Goal: Check status

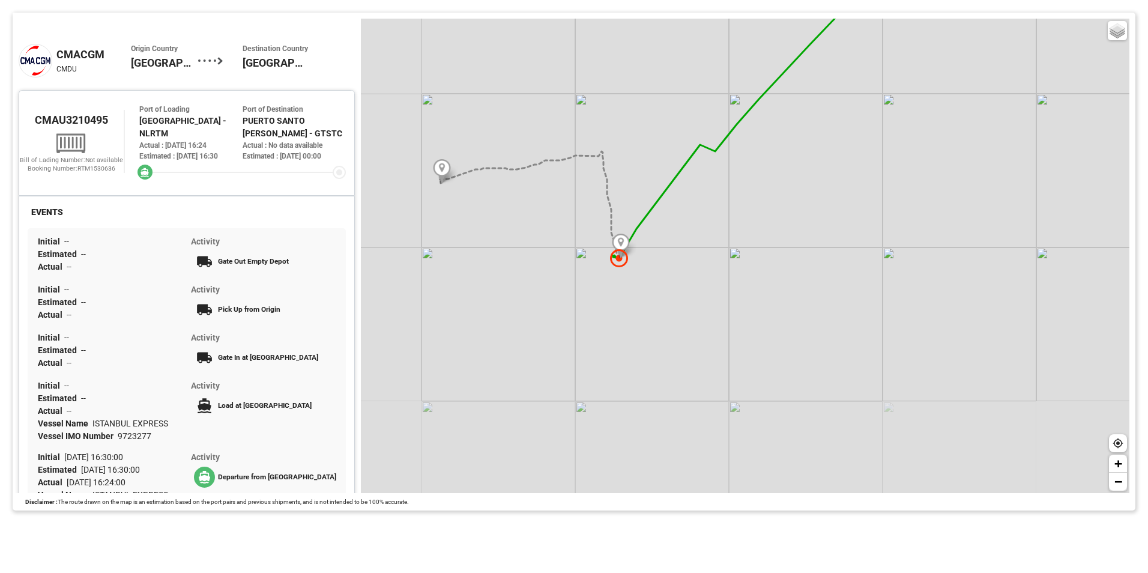
drag, startPoint x: 496, startPoint y: 432, endPoint x: 560, endPoint y: 274, distance: 171.0
click at [560, 274] on div "Basic Grayscale Streets Dark + −" at bounding box center [745, 256] width 769 height 474
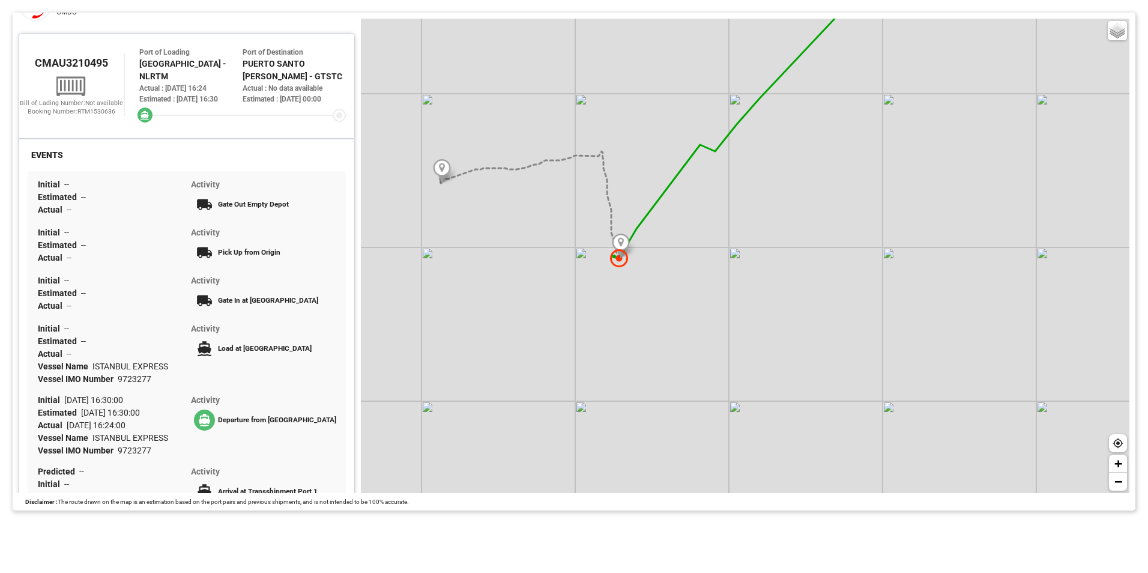
scroll to position [120, 0]
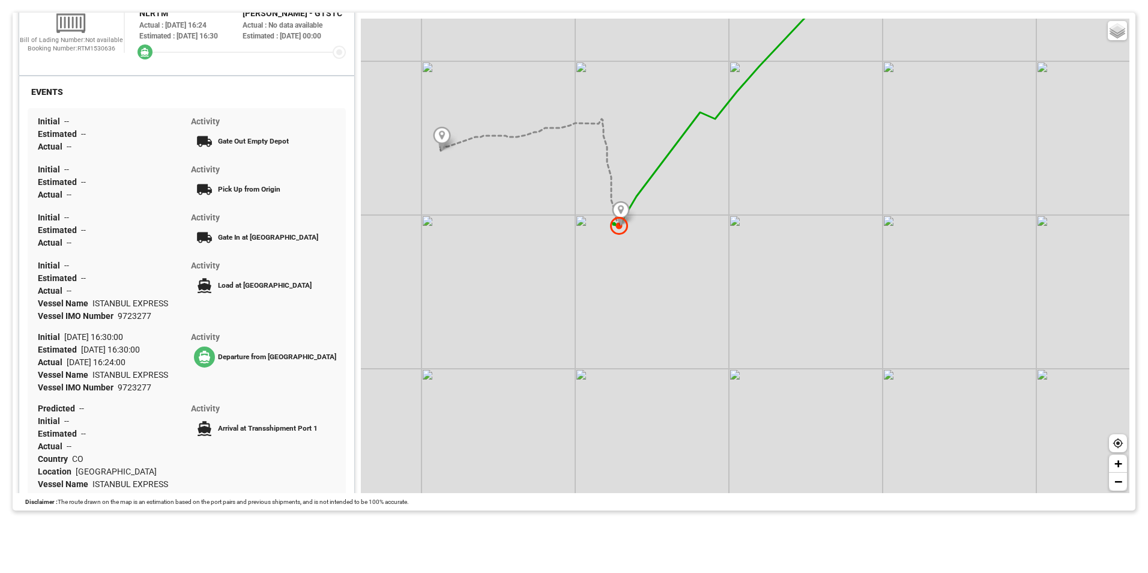
drag, startPoint x: 593, startPoint y: 276, endPoint x: 593, endPoint y: 244, distance: 32.4
click at [593, 244] on div "Basic Grayscale Streets Dark + −" at bounding box center [745, 256] width 769 height 474
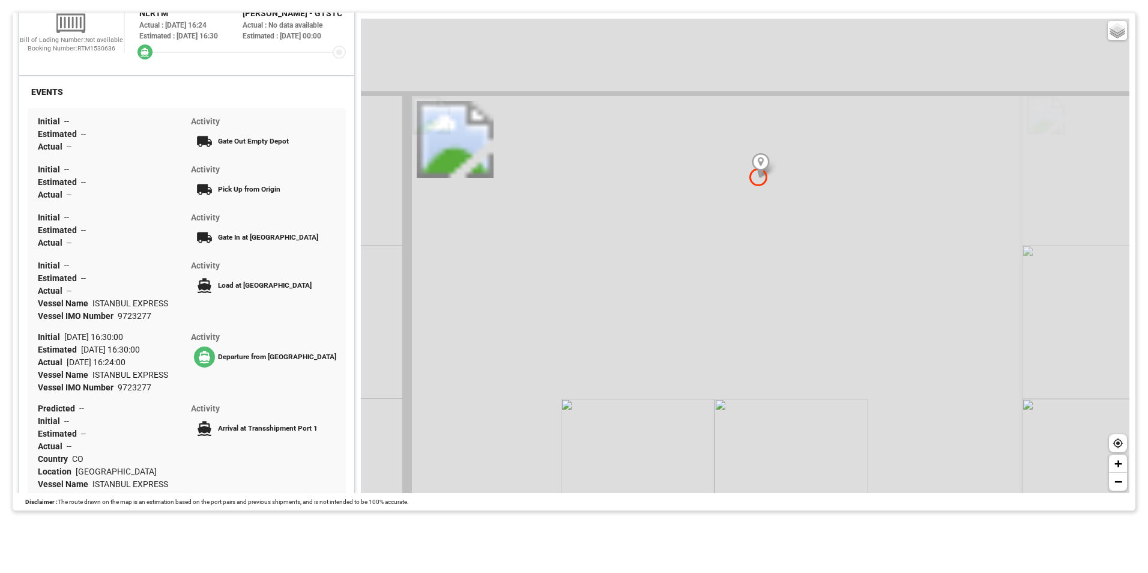
drag, startPoint x: 608, startPoint y: 208, endPoint x: 539, endPoint y: 455, distance: 256.3
click at [519, 489] on div "Basic Grayscale Streets Dark + −" at bounding box center [745, 256] width 769 height 474
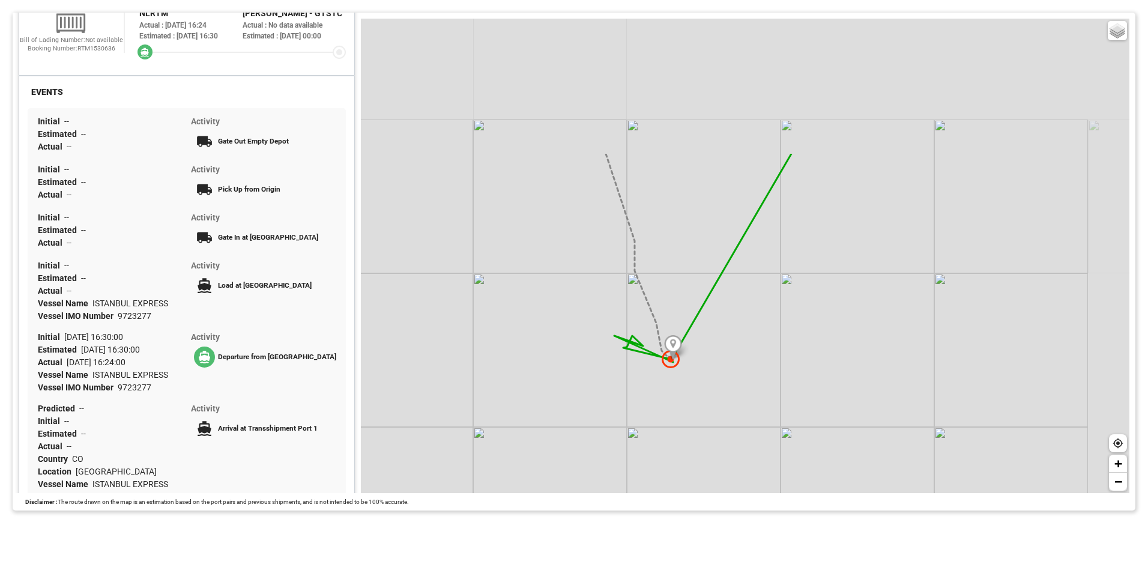
drag, startPoint x: 681, startPoint y: 259, endPoint x: 596, endPoint y: 441, distance: 201.2
click at [596, 441] on div "Basic Grayscale Streets Dark + −" at bounding box center [745, 256] width 769 height 474
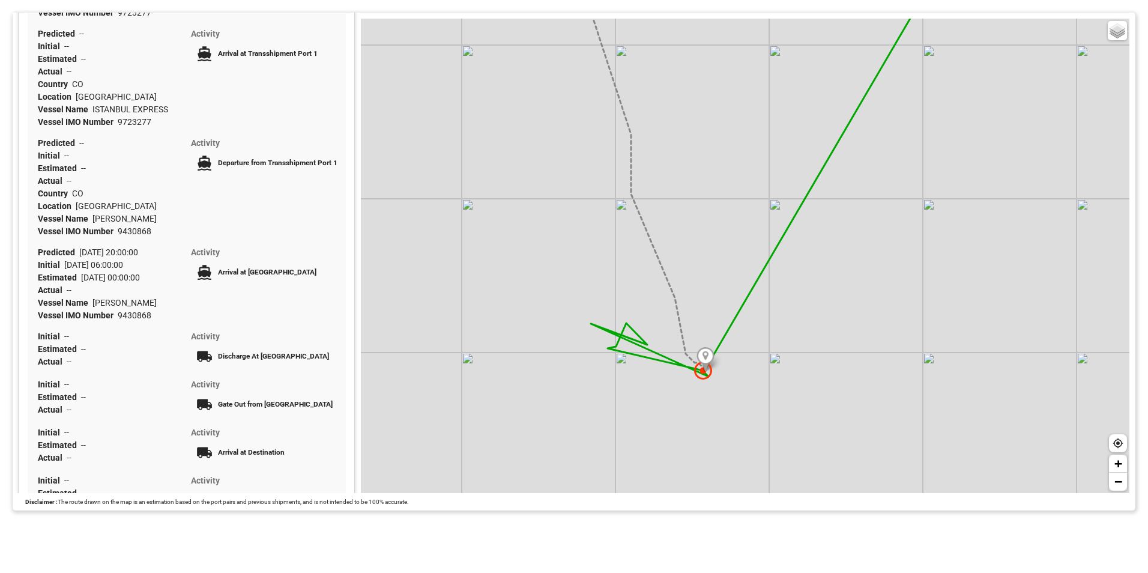
scroll to position [374, 0]
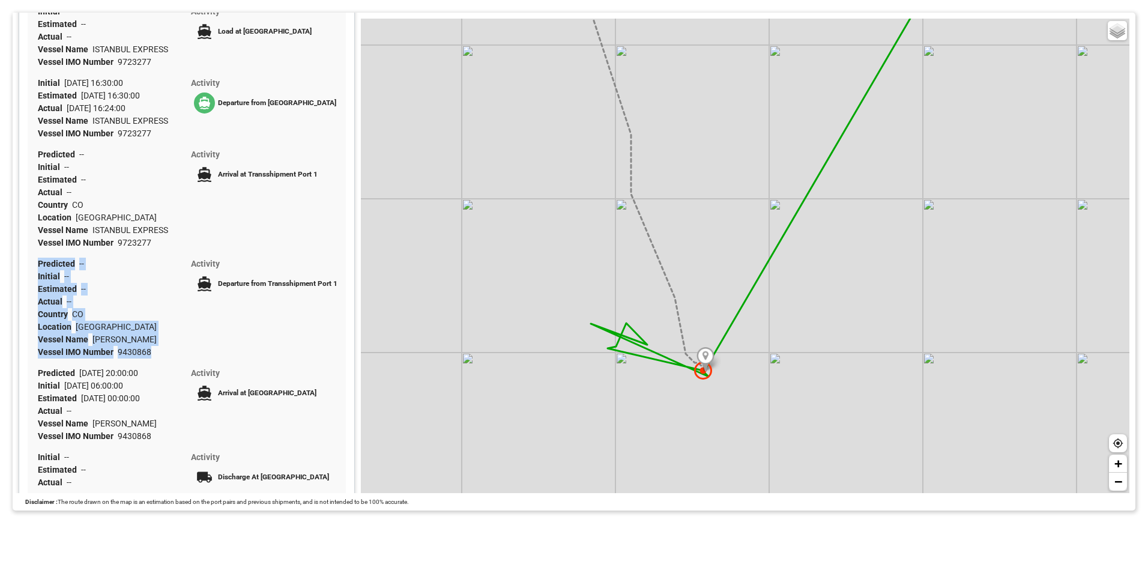
drag, startPoint x: 161, startPoint y: 355, endPoint x: 18, endPoint y: 262, distance: 170.5
click at [18, 262] on div "CMACGM CMDU Origin Country Netherlands Destination Country Guatemala CMAU321049…" at bounding box center [187, 154] width 348 height 1030
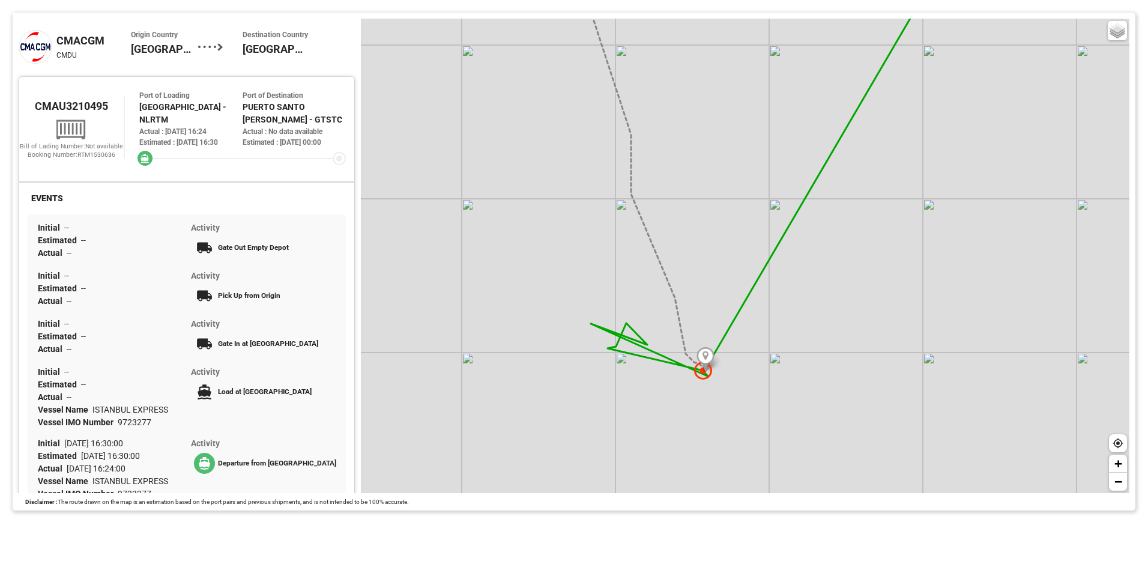
scroll to position [0, 0]
